Goal: Task Accomplishment & Management: Complete application form

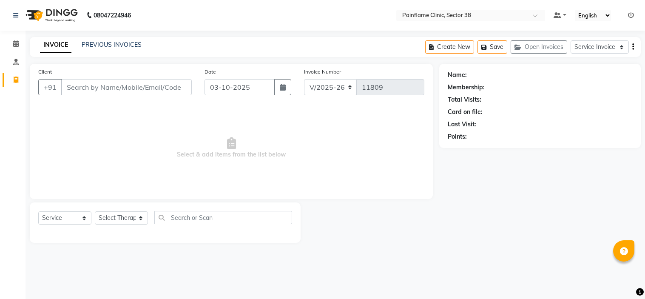
select select "3964"
select select "service"
click at [115, 40] on div "PREVIOUS INVOICES" at bounding box center [112, 44] width 60 height 9
click at [117, 43] on link "PREVIOUS INVOICES" at bounding box center [112, 45] width 60 height 8
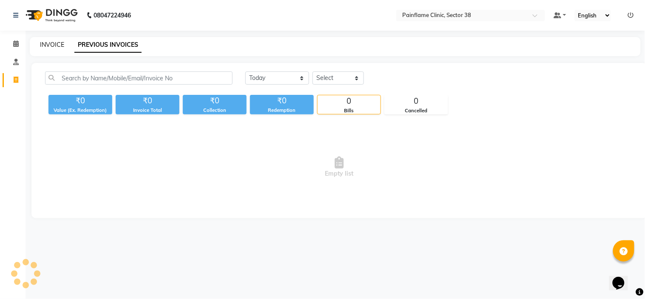
click at [51, 41] on link "INVOICE" at bounding box center [52, 45] width 24 height 8
select select "service"
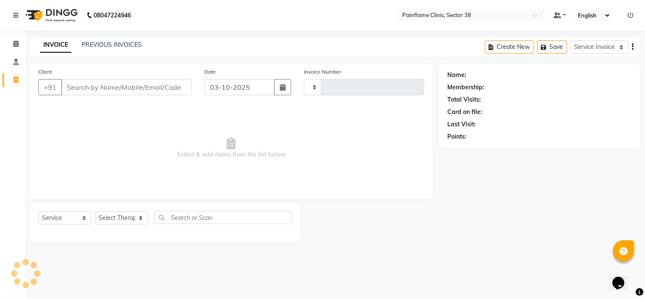
type input "11809"
select select "3964"
click at [116, 45] on link "PREVIOUS INVOICES" at bounding box center [112, 45] width 60 height 8
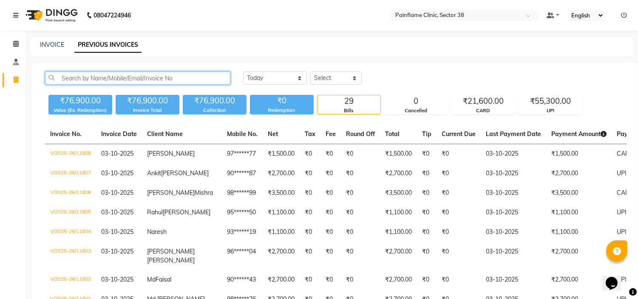
click at [110, 79] on input "text" at bounding box center [137, 77] width 185 height 13
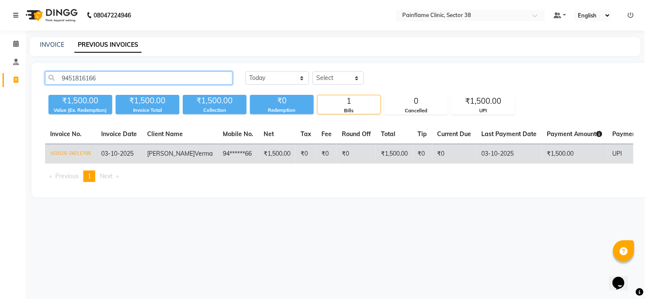
type input "9451816166"
click at [160, 158] on td "[PERSON_NAME]" at bounding box center [180, 154] width 76 height 20
click at [167, 155] on span "[PERSON_NAME]" at bounding box center [171, 154] width 48 height 8
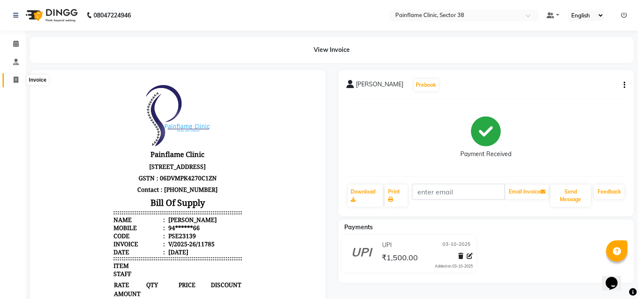
click at [17, 78] on icon at bounding box center [16, 79] width 5 height 6
select select "3964"
select select "service"
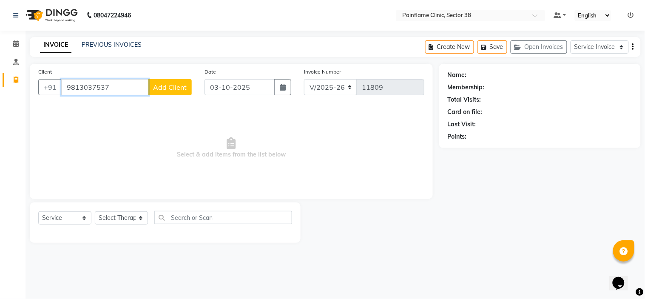
type input "9813037537"
click at [180, 85] on span "Add Client" at bounding box center [170, 87] width 34 height 8
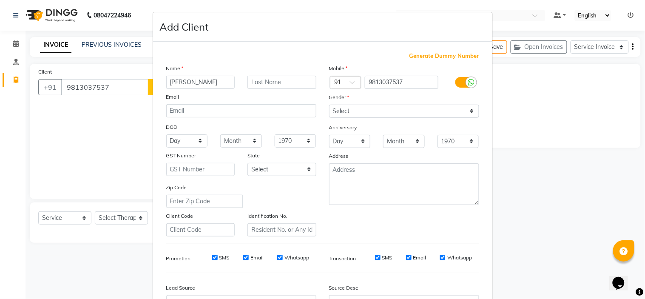
drag, startPoint x: 183, startPoint y: 82, endPoint x: 247, endPoint y: 90, distance: 64.2
click at [247, 90] on div "Name Anu Manchanda Email DOB Day 01 02 03 04 05 06 07 08 09 10 11 12 13 14 15 1…" at bounding box center [241, 150] width 163 height 173
type input "Anu"
type input "Manchanda"
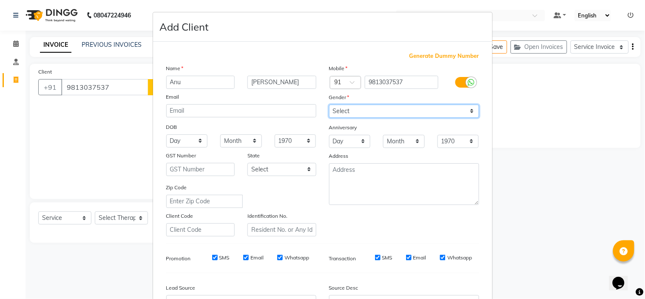
click at [366, 112] on select "Select Male Female Other Prefer Not To Say" at bounding box center [404, 111] width 150 height 13
select select "male"
click at [329, 105] on select "Select Male Female Other Prefer Not To Say" at bounding box center [404, 111] width 150 height 13
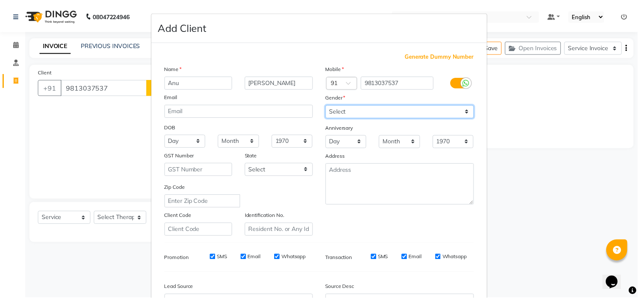
scroll to position [94, 0]
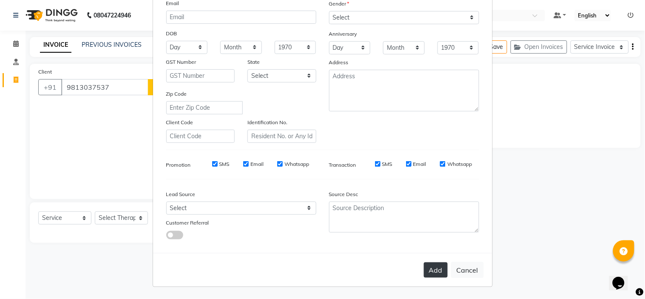
click at [432, 269] on button "Add" at bounding box center [436, 269] width 24 height 15
type input "98******37"
select select
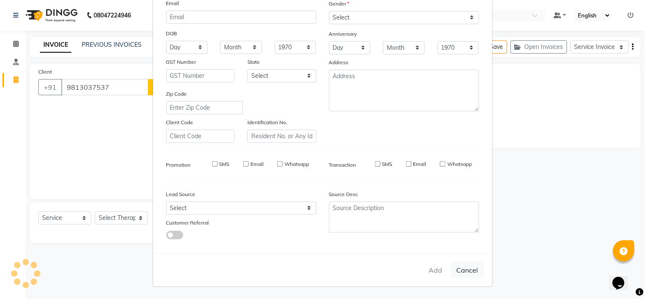
select select
checkbox input "false"
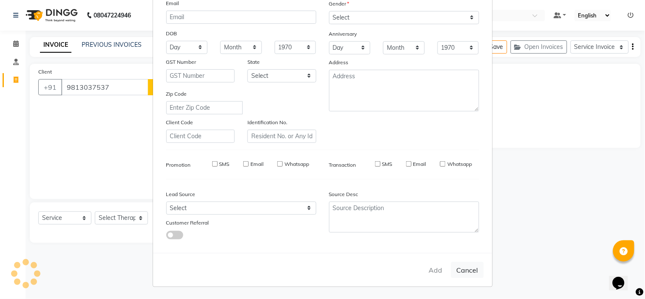
checkbox input "false"
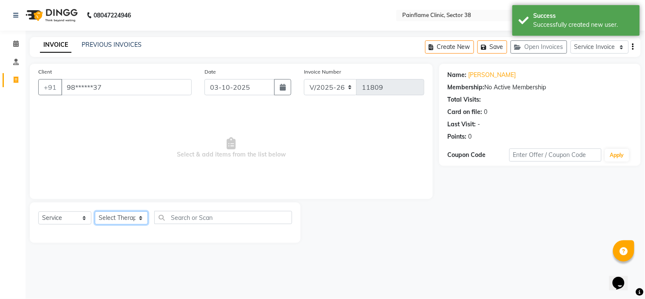
click at [125, 216] on select "Select Therapist Dr Durgesh Dr Harish Dr Ranjana Dr Saurabh Dr. Suraj Dr. Tejpa…" at bounding box center [121, 217] width 53 height 13
select select "20216"
click at [95, 212] on select "Select Therapist Dr Durgesh Dr Harish Dr Ranjana Dr Saurabh Dr. Suraj Dr. Tejpa…" at bounding box center [121, 217] width 53 height 13
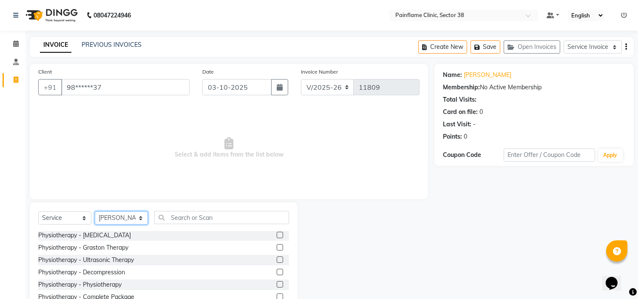
scroll to position [41, 0]
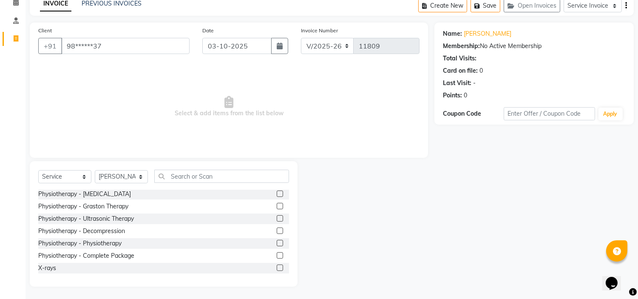
click at [277, 266] on label at bounding box center [280, 267] width 6 height 6
click at [277, 266] on input "checkbox" at bounding box center [280, 268] width 6 height 6
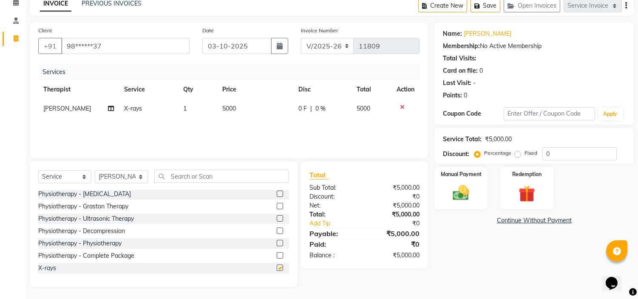
checkbox input "false"
click at [235, 107] on td "5000" at bounding box center [255, 108] width 76 height 19
click at [235, 107] on input "5000" at bounding box center [256, 110] width 42 height 13
type input "1800"
click at [464, 190] on img at bounding box center [461, 193] width 28 height 20
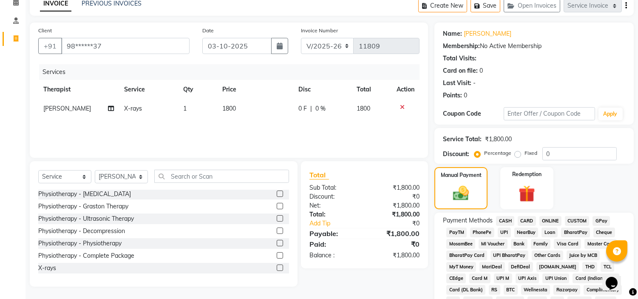
click at [503, 234] on span "UPI" at bounding box center [504, 232] width 13 height 10
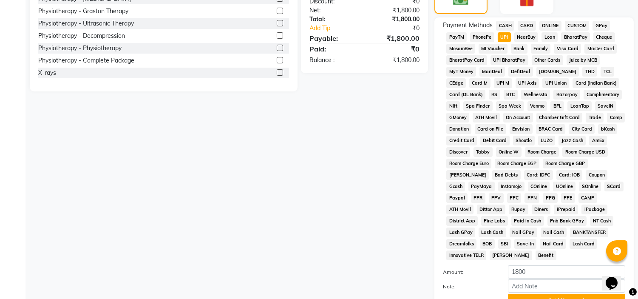
scroll to position [268, 0]
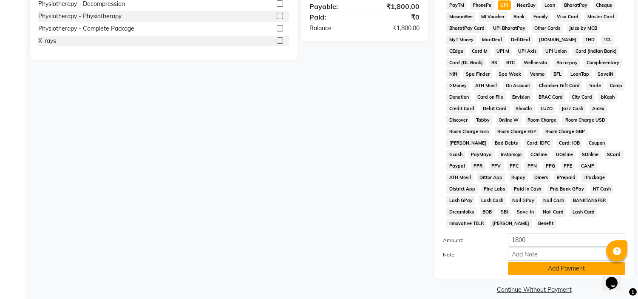
click at [566, 262] on button "Add Payment" at bounding box center [566, 268] width 117 height 13
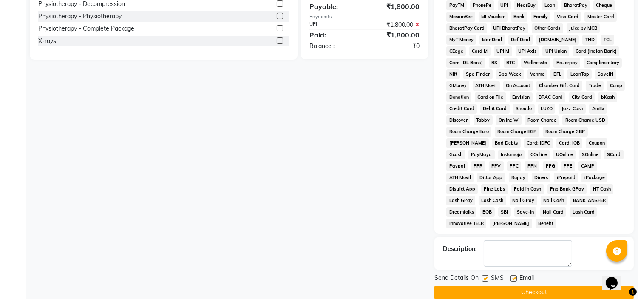
click at [515, 275] on label at bounding box center [513, 278] width 6 height 6
click at [515, 276] on input "checkbox" at bounding box center [513, 279] width 6 height 6
checkbox input "false"
click at [486, 275] on label at bounding box center [485, 278] width 6 height 6
click at [486, 276] on input "checkbox" at bounding box center [485, 279] width 6 height 6
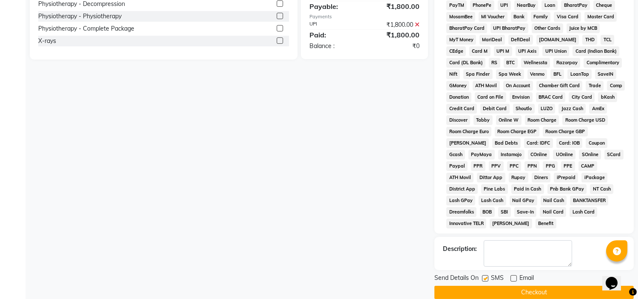
checkbox input "false"
click at [516, 286] on button "Checkout" at bounding box center [533, 292] width 199 height 13
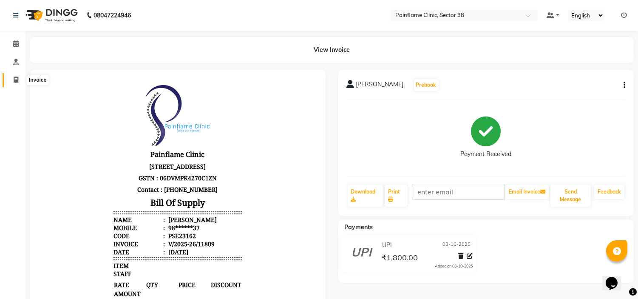
click at [15, 80] on icon at bounding box center [16, 79] width 5 height 6
select select "service"
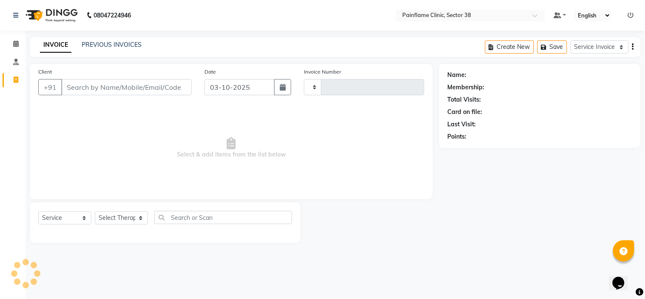
type input "11810"
select select "3964"
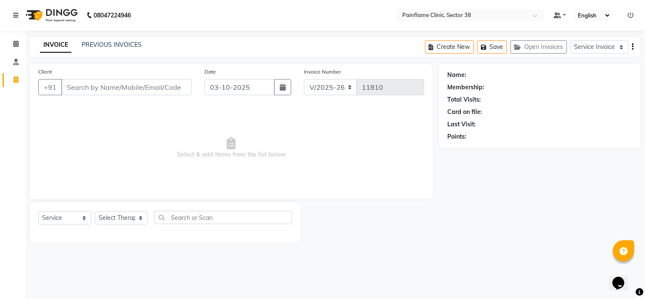
click at [93, 91] on input "Client" at bounding box center [126, 87] width 130 height 16
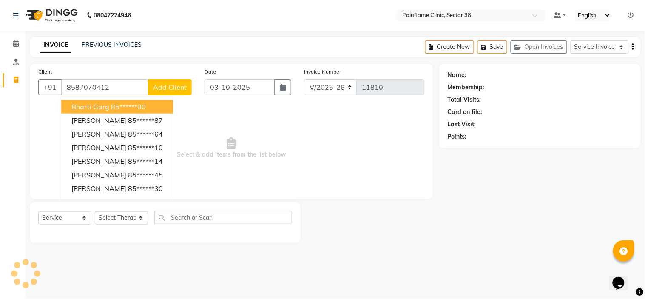
type input "8587070412"
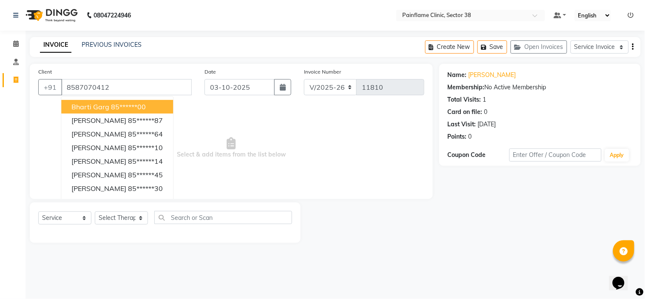
click at [358, 147] on span "Select & add items from the list below" at bounding box center [231, 147] width 386 height 85
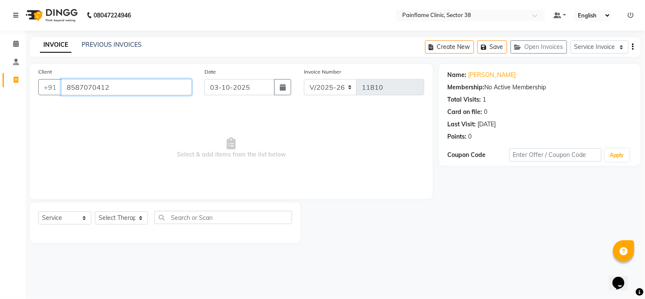
click at [143, 86] on input "8587070412" at bounding box center [126, 87] width 130 height 16
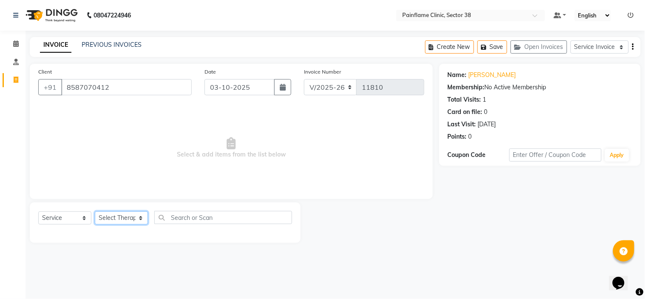
click at [129, 213] on select "Select Therapist Dr Durgesh Dr Harish Dr Ranjana Dr Saurabh Dr. Suraj Dr. Tejpa…" at bounding box center [121, 217] width 53 height 13
select select "20209"
click at [95, 212] on select "Select Therapist Dr Durgesh Dr Harish Dr Ranjana Dr Saurabh Dr. Suraj Dr. Tejpa…" at bounding box center [121, 217] width 53 height 13
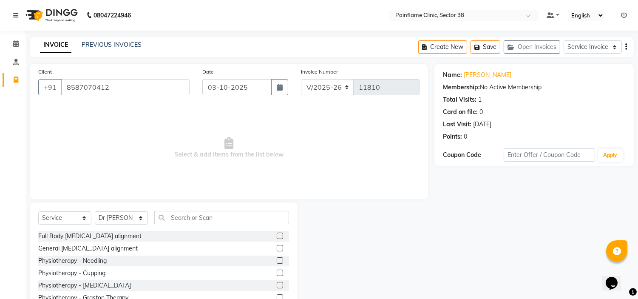
click at [277, 249] on label at bounding box center [280, 248] width 6 height 6
click at [277, 249] on input "checkbox" at bounding box center [280, 249] width 6 height 6
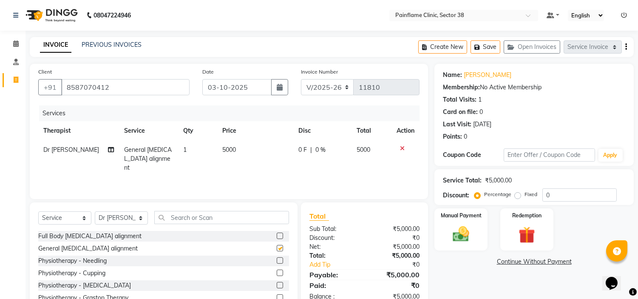
checkbox input "false"
click at [240, 149] on td "5000" at bounding box center [255, 158] width 76 height 37
select select "20209"
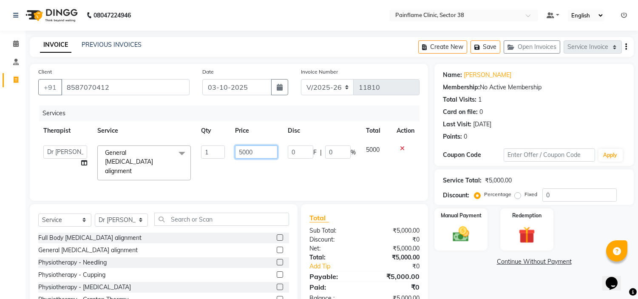
click at [240, 149] on input "5000" at bounding box center [256, 151] width 42 height 13
type input "1000"
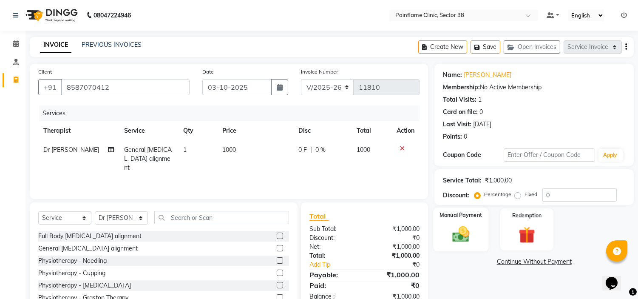
click at [460, 231] on img at bounding box center [461, 234] width 28 height 20
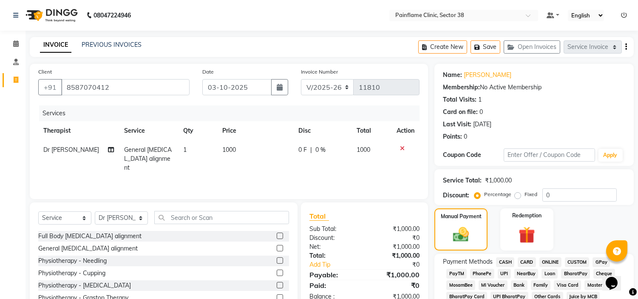
click at [509, 274] on span "UPI" at bounding box center [504, 274] width 13 height 10
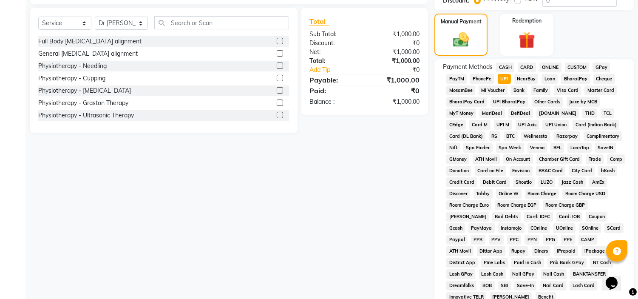
scroll to position [268, 0]
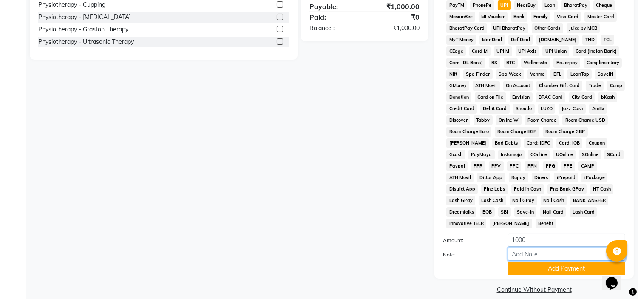
click at [539, 247] on input "Note:" at bounding box center [566, 253] width 117 height 13
type input "Physio Only"
click at [528, 247] on input "Physio Only" at bounding box center [566, 253] width 117 height 13
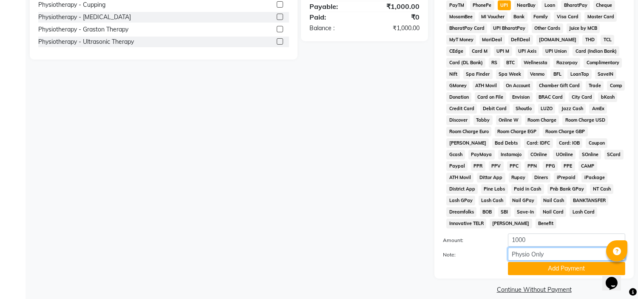
click at [528, 247] on input "Physio Only" at bounding box center [566, 253] width 117 height 13
click at [530, 262] on button "Add Payment" at bounding box center [566, 268] width 117 height 13
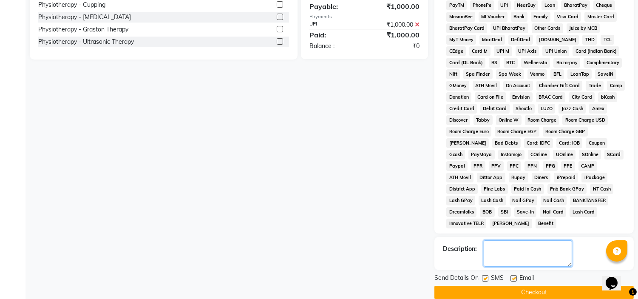
click at [506, 240] on textarea at bounding box center [528, 253] width 88 height 26
paste textarea "Physio Only"
type textarea "Physio Only"
click at [514, 275] on label at bounding box center [513, 278] width 6 height 6
click at [514, 276] on input "checkbox" at bounding box center [513, 279] width 6 height 6
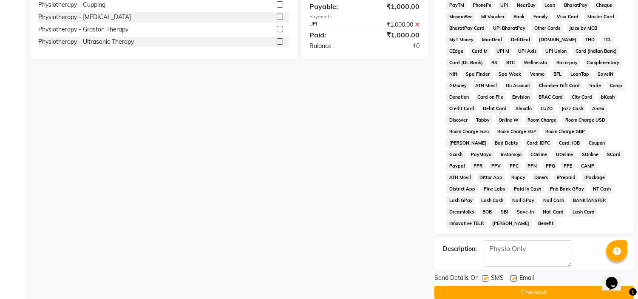
checkbox input "false"
click at [486, 275] on label at bounding box center [485, 278] width 6 height 6
click at [486, 276] on input "checkbox" at bounding box center [485, 279] width 6 height 6
checkbox input "false"
click at [496, 286] on button "Checkout" at bounding box center [533, 292] width 199 height 13
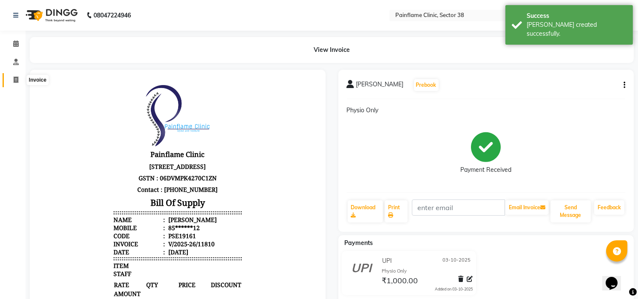
click at [15, 81] on icon at bounding box center [16, 79] width 5 height 6
select select "service"
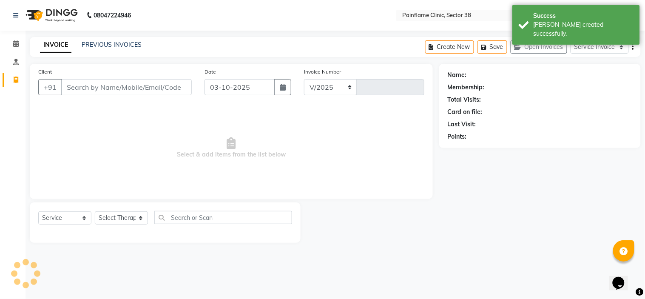
select select "3964"
type input "11811"
click at [103, 86] on input "Client" at bounding box center [126, 87] width 130 height 16
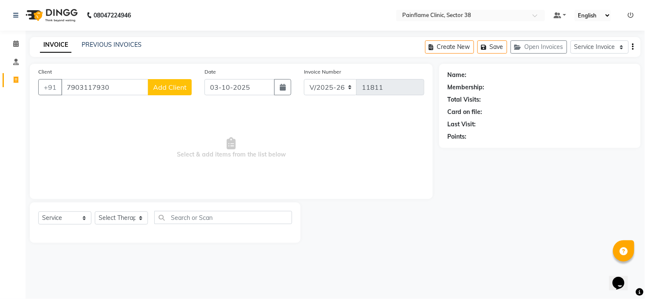
type input "7903117930"
click at [166, 78] on div "Client +91 7903117930 Add Client" at bounding box center [115, 84] width 166 height 35
click at [166, 83] on span "Add Client" at bounding box center [170, 87] width 34 height 8
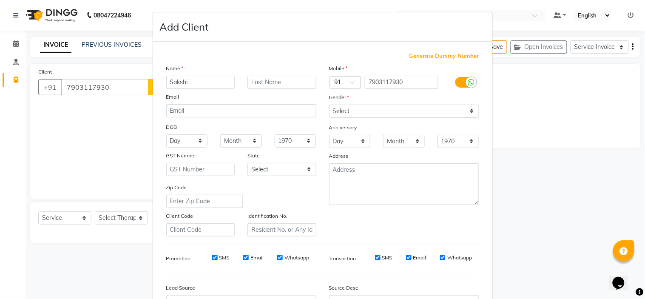
type input "Sakshi"
type input "Jain"
click at [373, 111] on select "Select Male Female Other Prefer Not To Say" at bounding box center [404, 111] width 150 height 13
select select "female"
click at [329, 105] on select "Select Male Female Other Prefer Not To Say" at bounding box center [404, 111] width 150 height 13
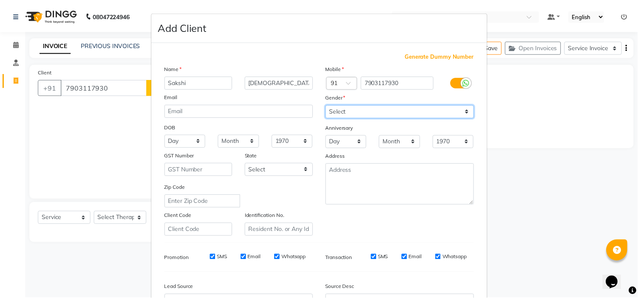
scroll to position [94, 0]
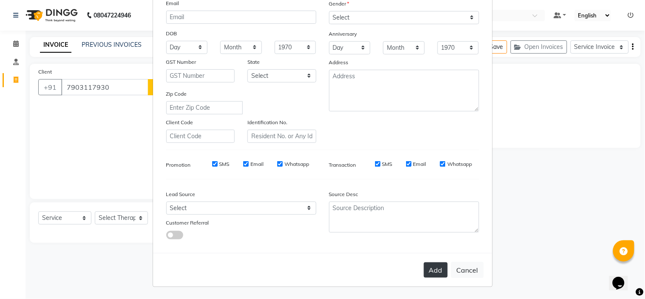
click at [426, 270] on button "Add" at bounding box center [436, 269] width 24 height 15
type input "79******30"
select select
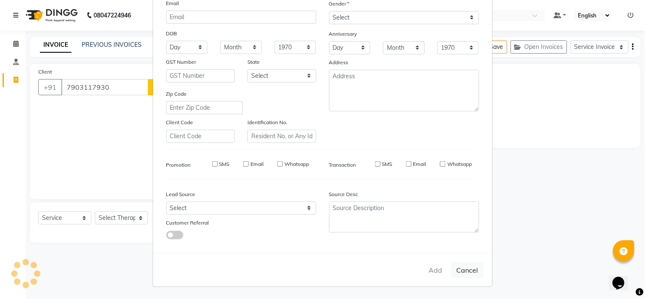
select select
checkbox input "false"
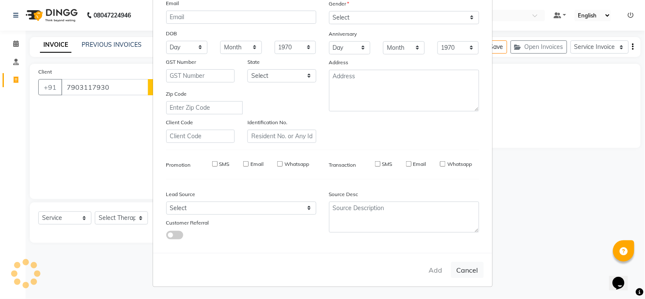
checkbox input "false"
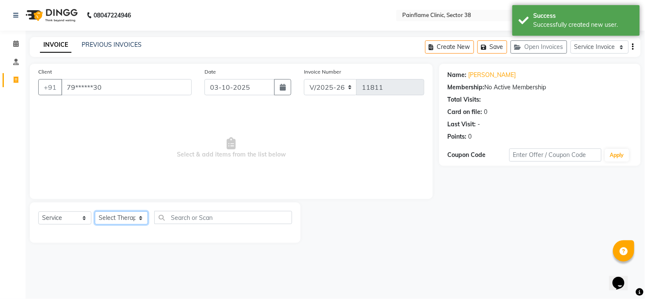
click at [133, 220] on select "Select Therapist Dr Durgesh Dr Harish Dr Ranjana Dr Saurabh Dr. Suraj Dr. Tejpa…" at bounding box center [121, 217] width 53 height 13
select select "20216"
click at [95, 212] on select "Select Therapist Dr Durgesh Dr Harish Dr Ranjana Dr Saurabh Dr. Suraj Dr. Tejpa…" at bounding box center [121, 217] width 53 height 13
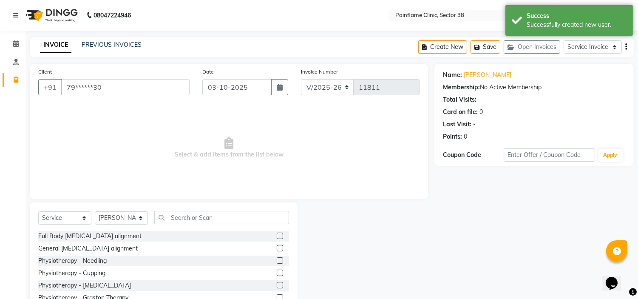
click at [277, 251] on label at bounding box center [280, 248] width 6 height 6
click at [277, 251] on input "checkbox" at bounding box center [280, 249] width 6 height 6
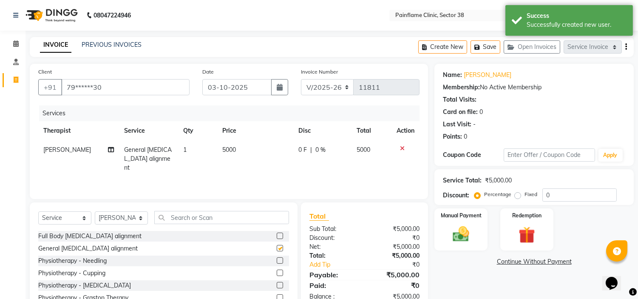
checkbox input "false"
click at [236, 147] on td "5000" at bounding box center [255, 158] width 76 height 37
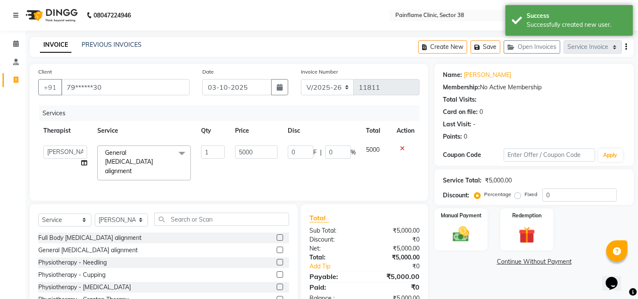
click at [236, 147] on input "5000" at bounding box center [256, 151] width 42 height 13
type input "2000"
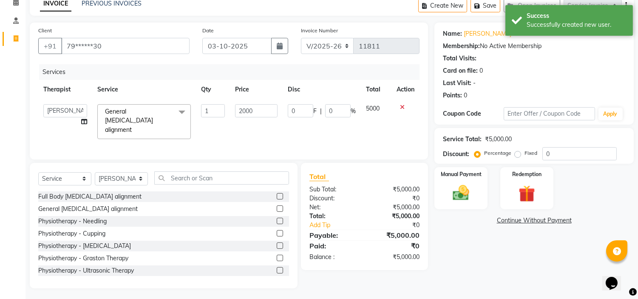
scroll to position [50, 0]
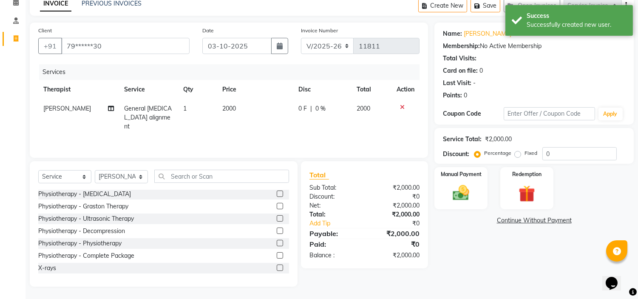
click at [277, 265] on label at bounding box center [280, 267] width 6 height 6
click at [277, 265] on input "checkbox" at bounding box center [280, 268] width 6 height 6
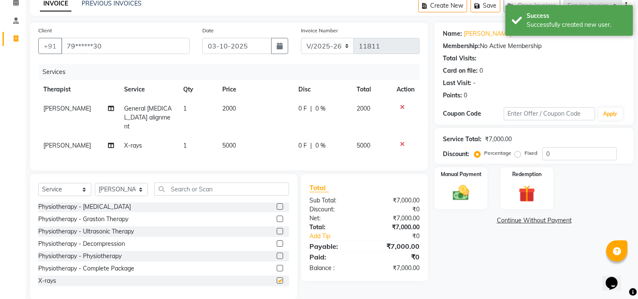
checkbox input "false"
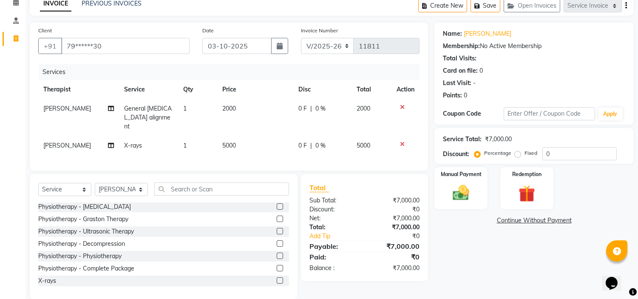
click at [238, 136] on td "5000" at bounding box center [255, 145] width 76 height 19
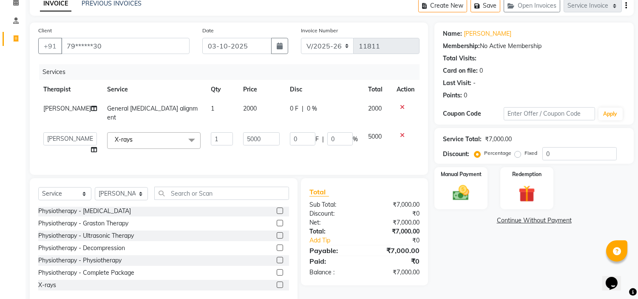
click at [243, 134] on input "5000" at bounding box center [261, 138] width 37 height 13
type input "1100"
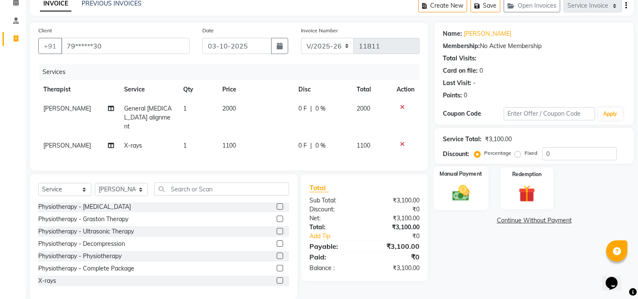
click at [453, 183] on img at bounding box center [461, 193] width 28 height 20
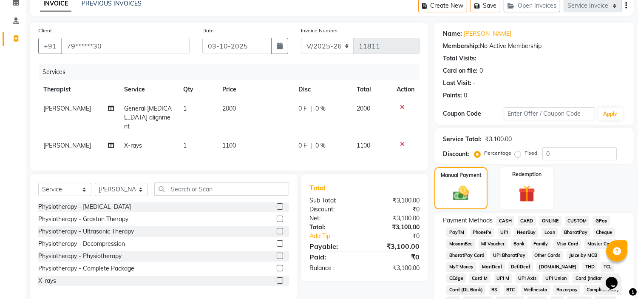
click at [503, 229] on span "UPI" at bounding box center [504, 232] width 13 height 10
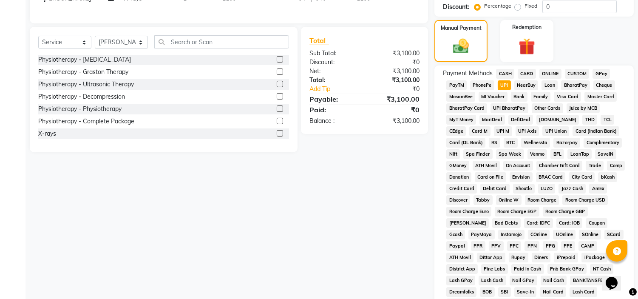
scroll to position [268, 0]
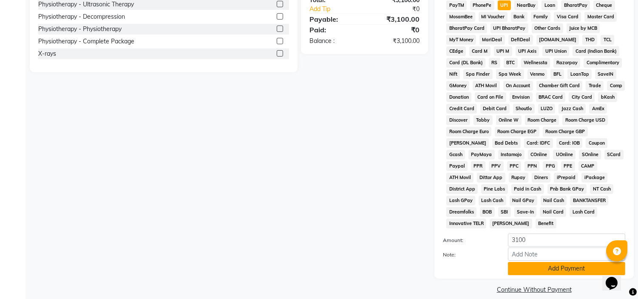
click at [559, 262] on button "Add Payment" at bounding box center [566, 268] width 117 height 13
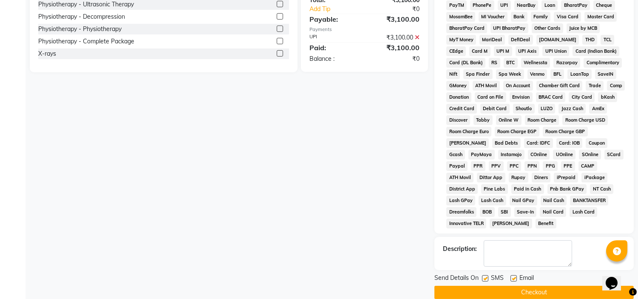
click at [516, 275] on label at bounding box center [513, 278] width 6 height 6
click at [516, 276] on input "checkbox" at bounding box center [513, 279] width 6 height 6
checkbox input "false"
click at [486, 275] on label at bounding box center [485, 278] width 6 height 6
click at [486, 276] on input "checkbox" at bounding box center [485, 279] width 6 height 6
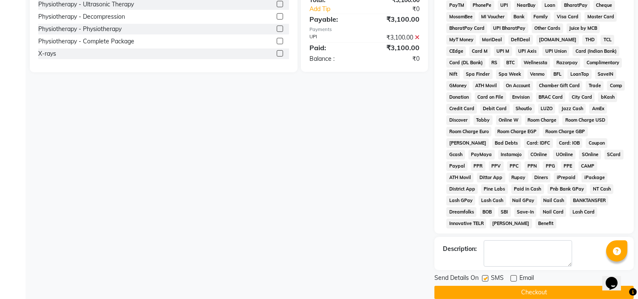
checkbox input "false"
click at [510, 286] on button "Checkout" at bounding box center [533, 292] width 199 height 13
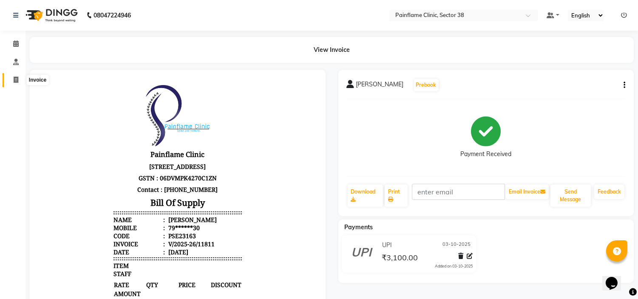
click at [14, 82] on icon at bounding box center [16, 79] width 5 height 6
select select "service"
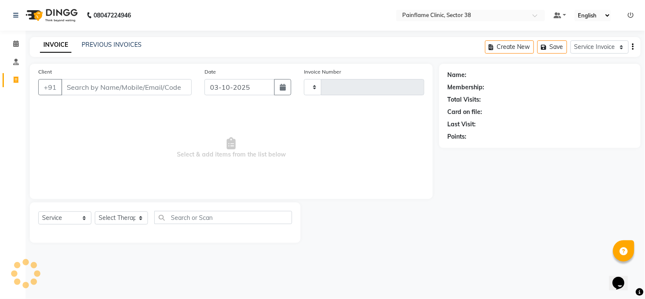
type input "11812"
select select "3964"
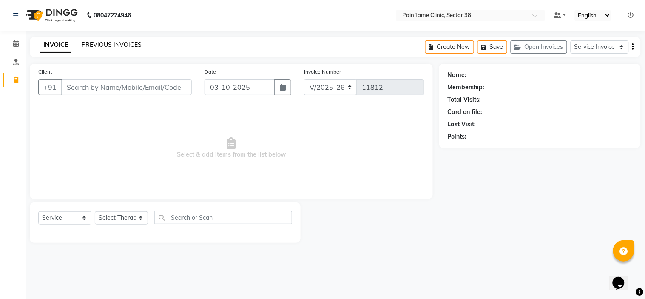
click at [118, 45] on link "PREVIOUS INVOICES" at bounding box center [112, 45] width 60 height 8
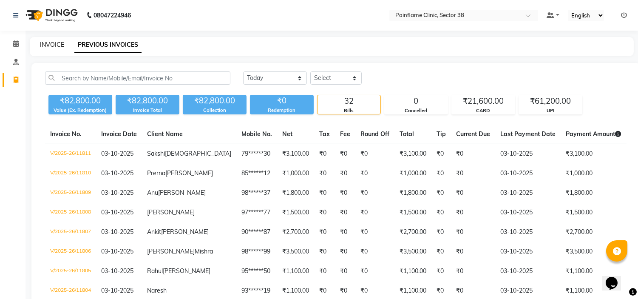
click at [52, 41] on link "INVOICE" at bounding box center [52, 45] width 24 height 8
select select "service"
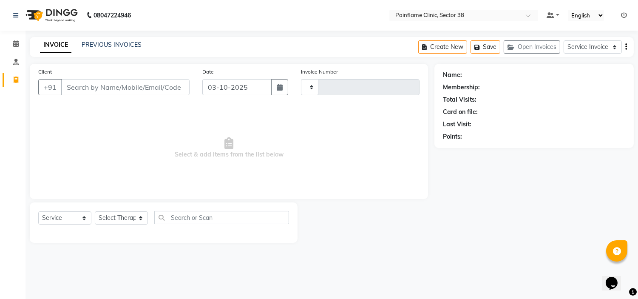
type input "11812"
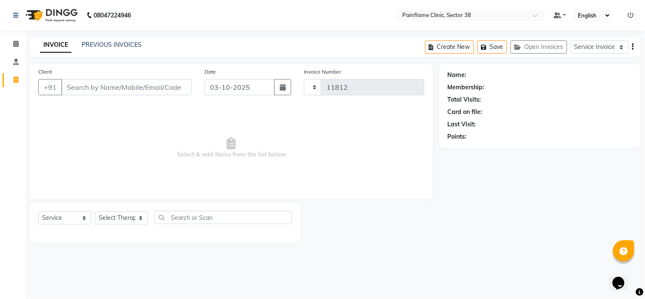
select select "3964"
click at [112, 88] on input "Client" at bounding box center [126, 87] width 130 height 16
